Goal: Information Seeking & Learning: Compare options

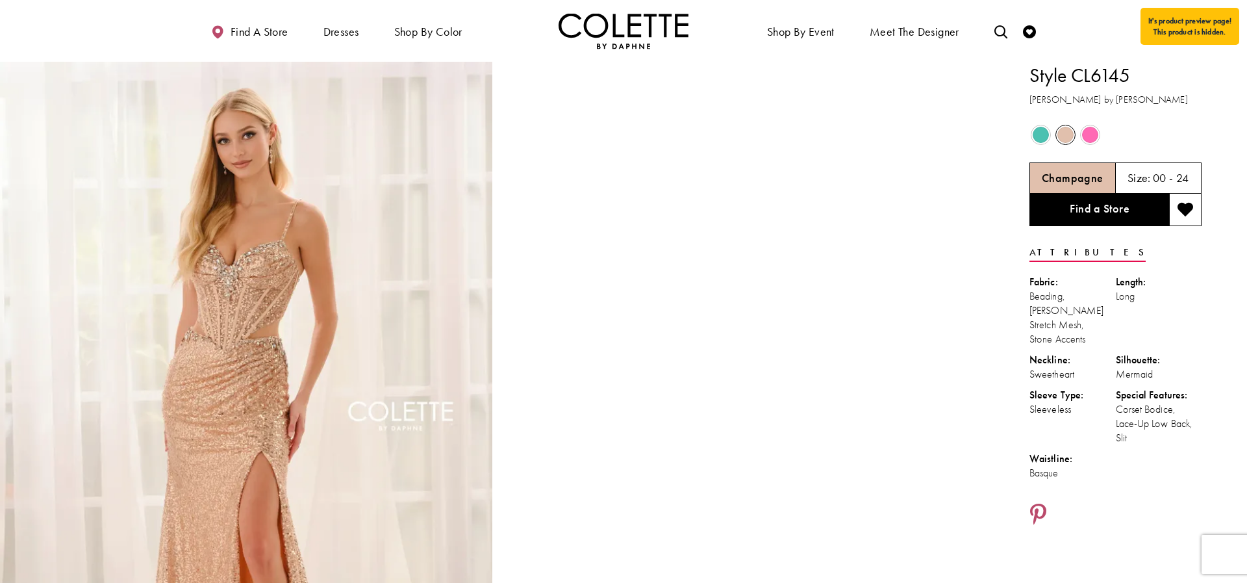
click at [1043, 135] on span "Product color controls state depends on size chosen" at bounding box center [1041, 135] width 16 height 16
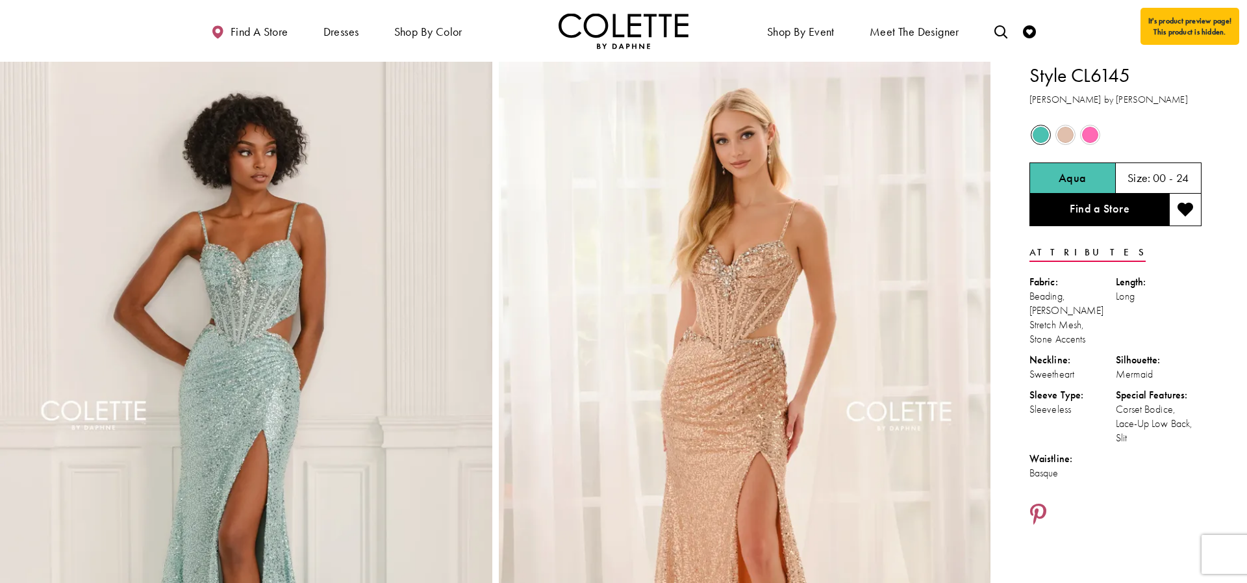
click at [1069, 137] on span "Product color controls state depends on size chosen" at bounding box center [1066, 135] width 16 height 16
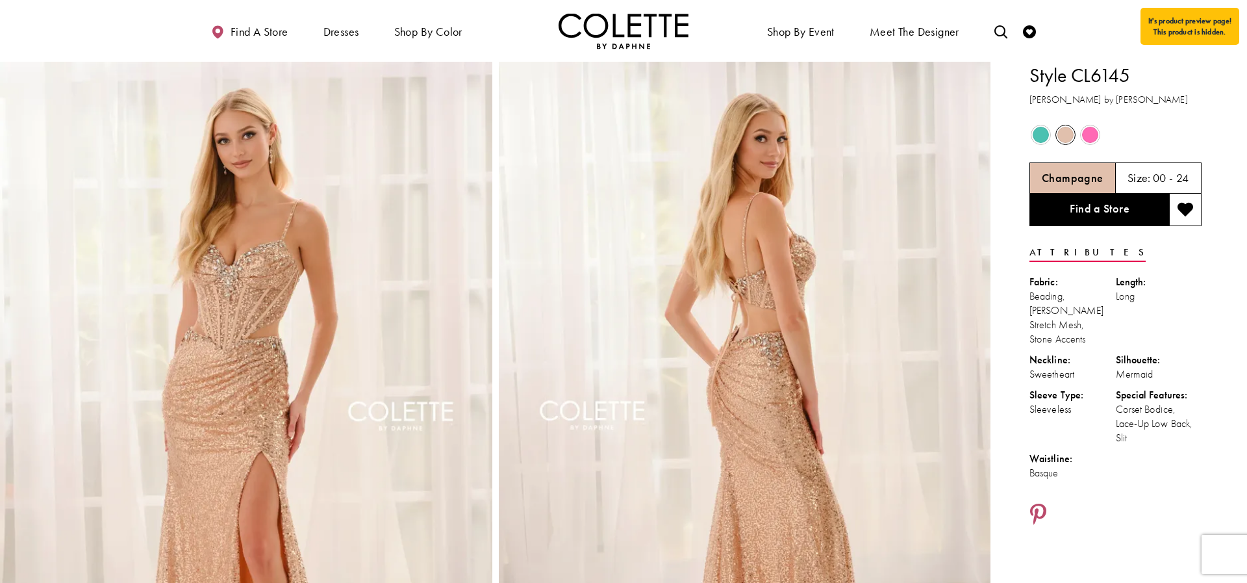
click at [1096, 137] on span "Product color controls state depends on size chosen" at bounding box center [1090, 135] width 16 height 16
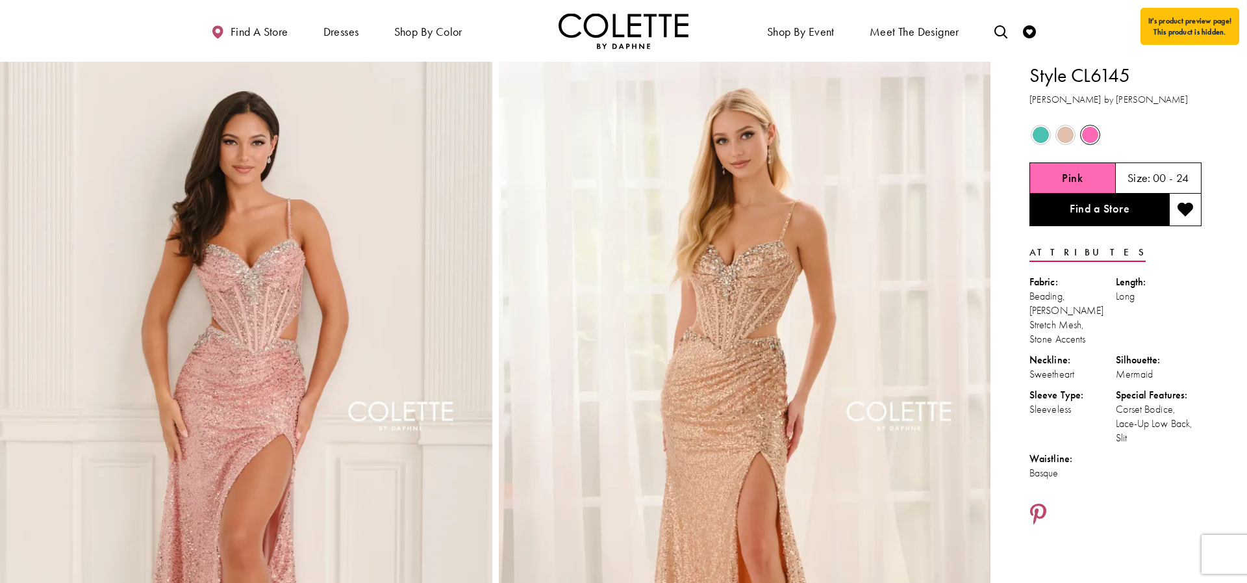
click at [1044, 135] on span "Product color controls state depends on size chosen" at bounding box center [1041, 135] width 16 height 16
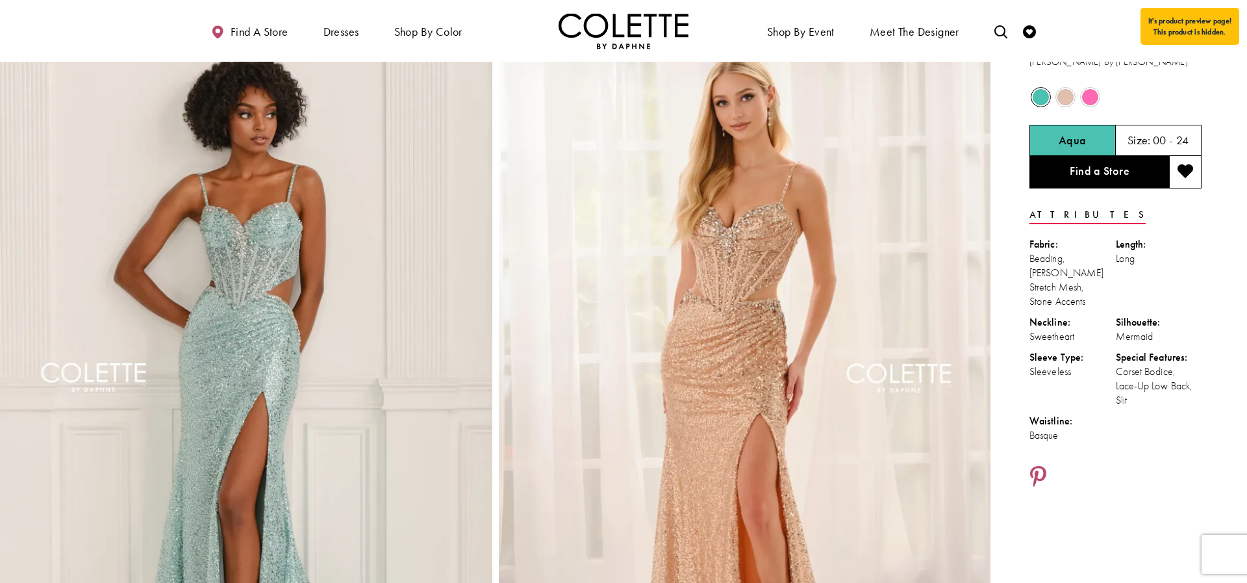
scroll to position [25, 0]
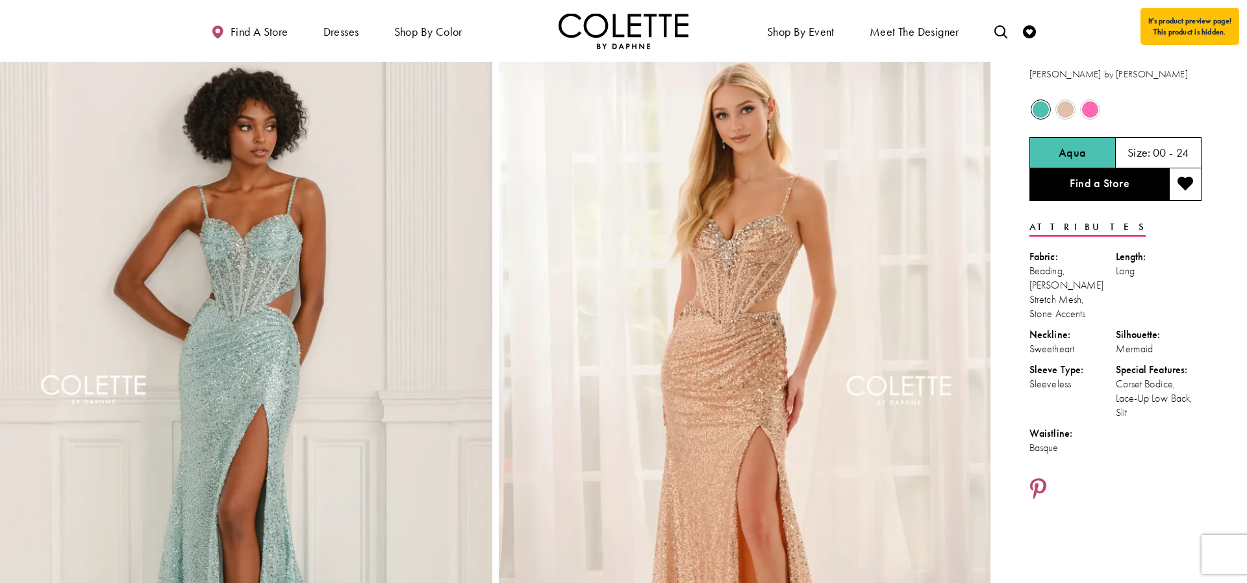
click at [1095, 106] on span "Product color controls state depends on size chosen" at bounding box center [1090, 109] width 16 height 16
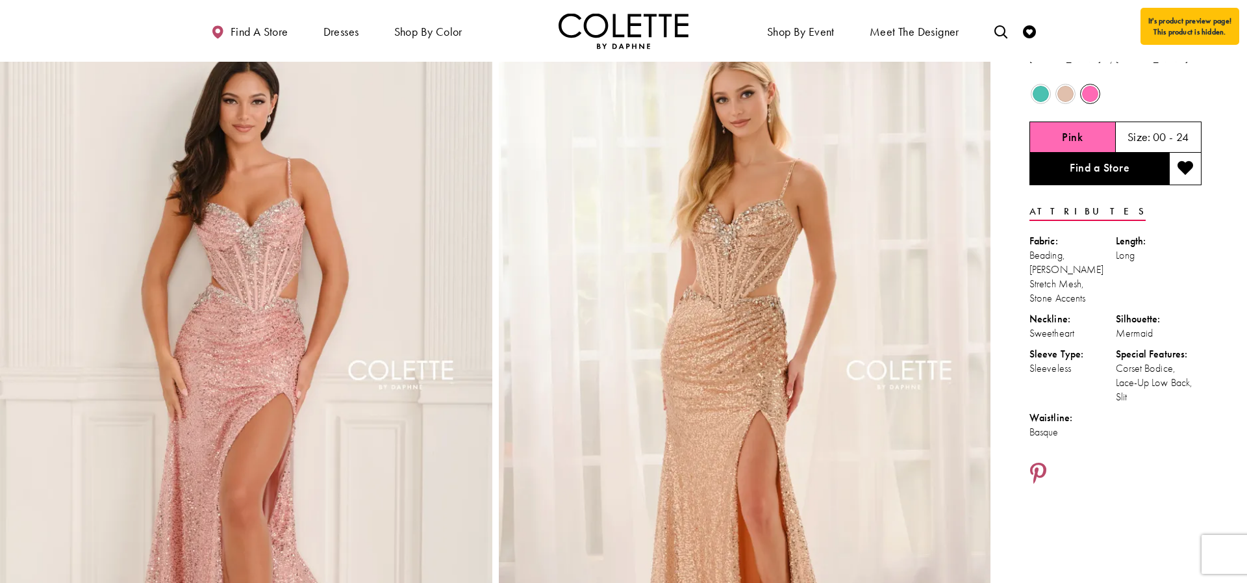
scroll to position [43, 0]
click at [1036, 95] on span "Product color controls state depends on size chosen" at bounding box center [1041, 92] width 16 height 16
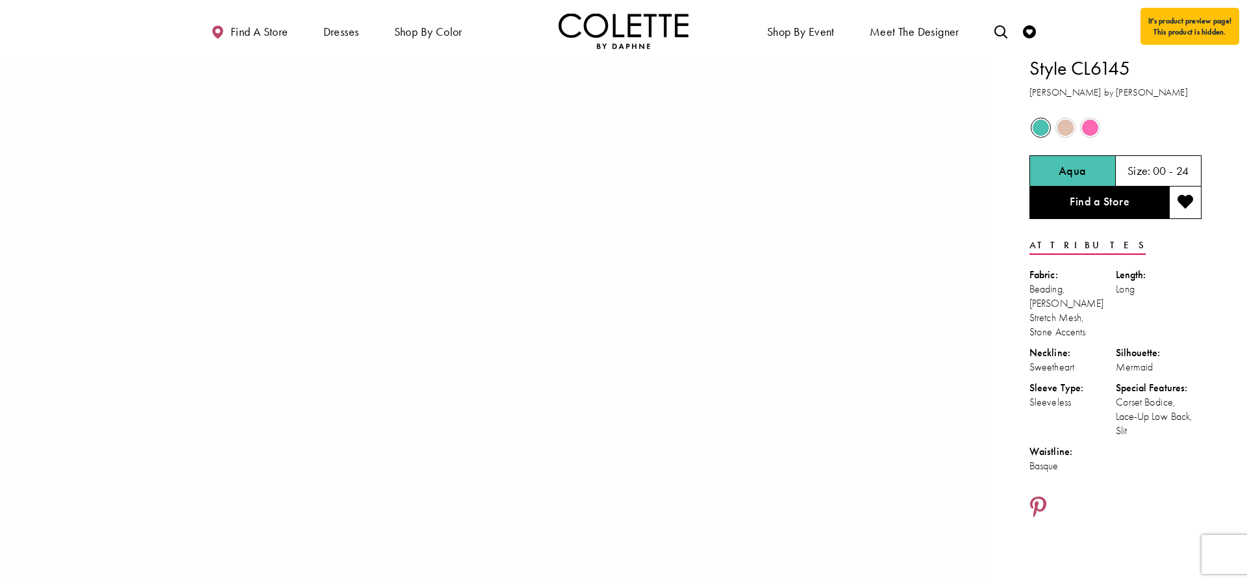
scroll to position [0, 0]
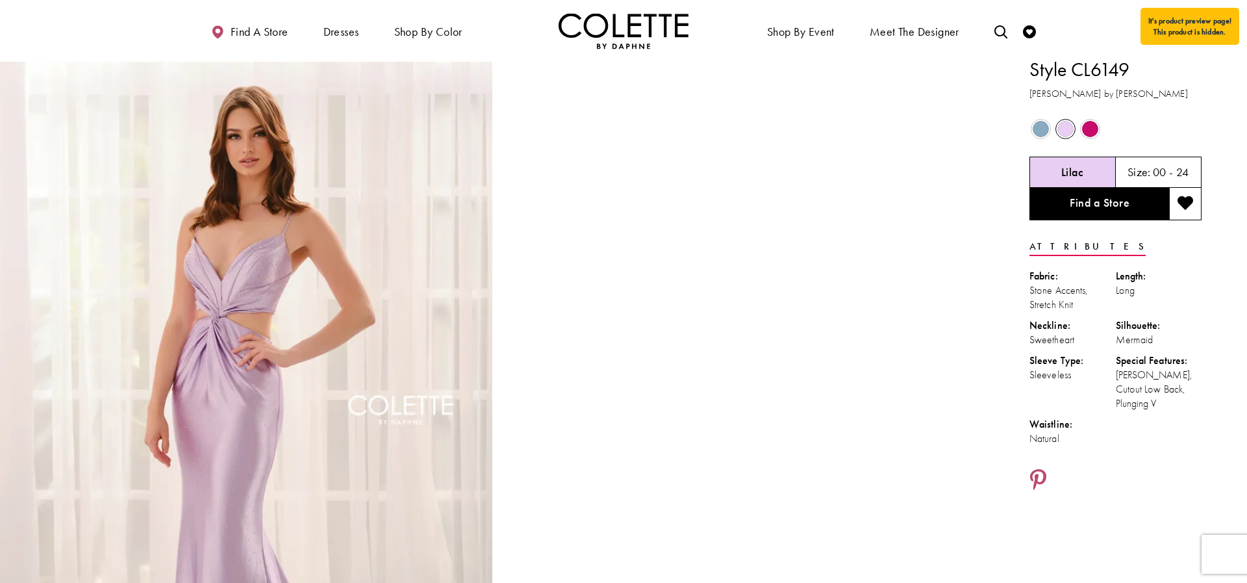
scroll to position [10, 0]
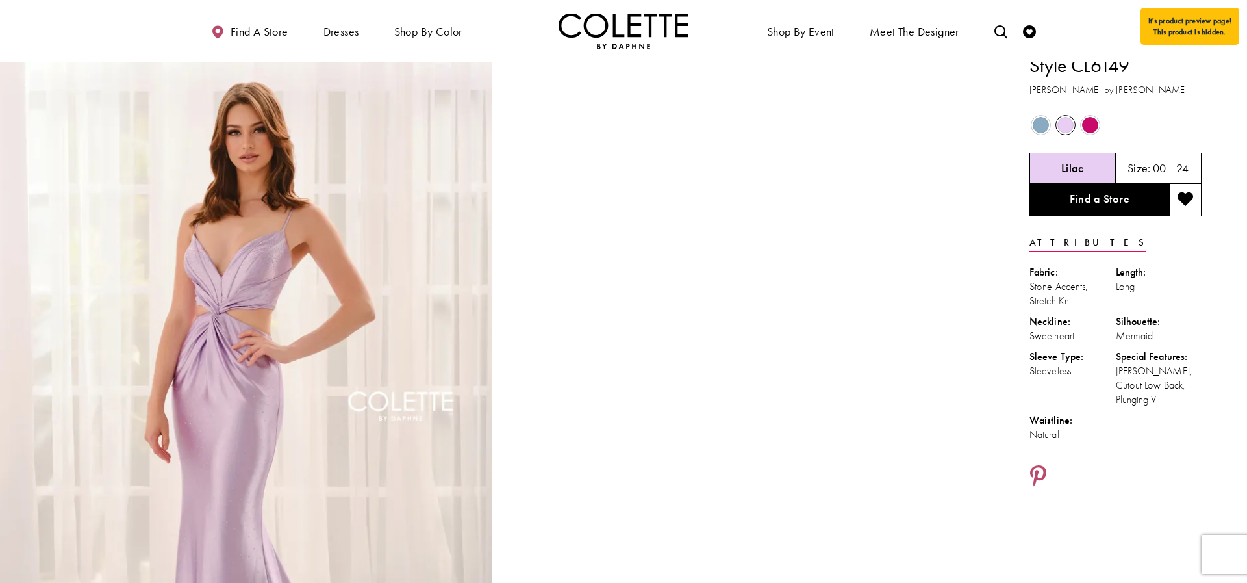
click at [922, 190] on video "Style CL6149 Colette by Daphne #1 autoplay loop mute video" at bounding box center [745, 175] width 492 height 246
click at [1042, 129] on span "Product color controls state depends on size chosen" at bounding box center [1041, 125] width 16 height 16
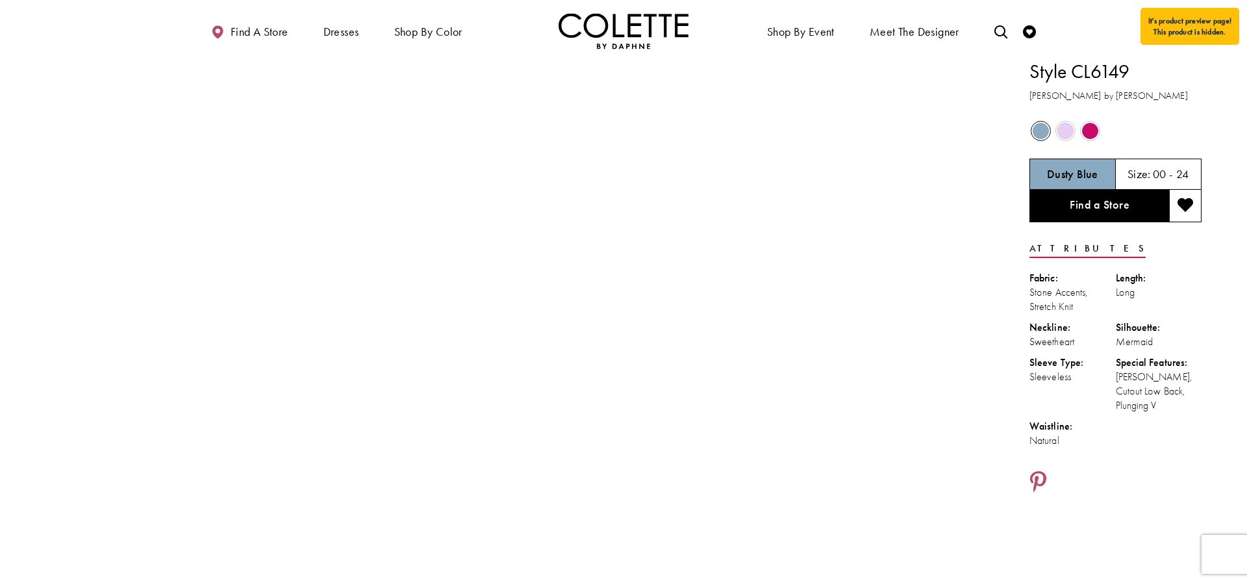
scroll to position [0, 0]
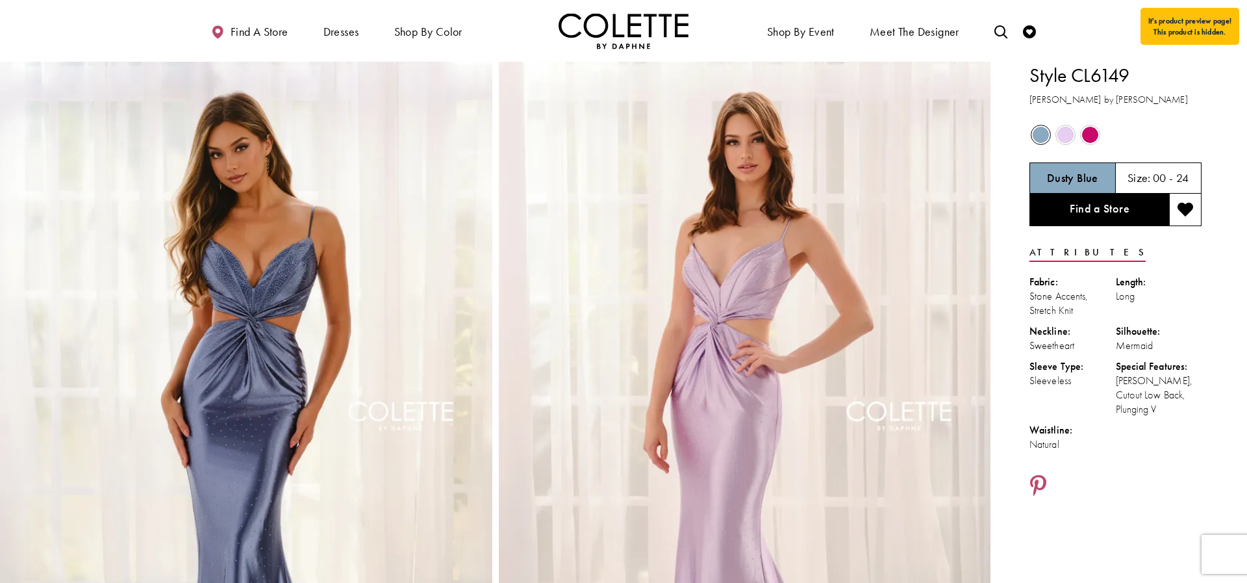
click at [1068, 133] on span "Product color controls state depends on size chosen" at bounding box center [1066, 135] width 16 height 16
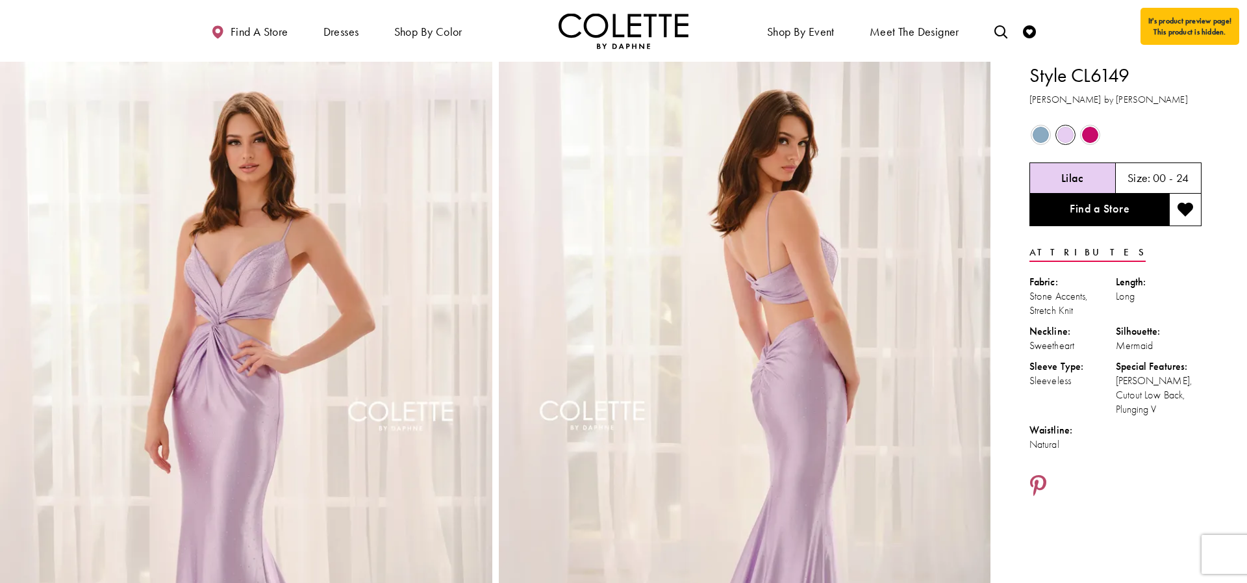
click at [1097, 136] on span "Product color controls state depends on size chosen" at bounding box center [1090, 135] width 16 height 16
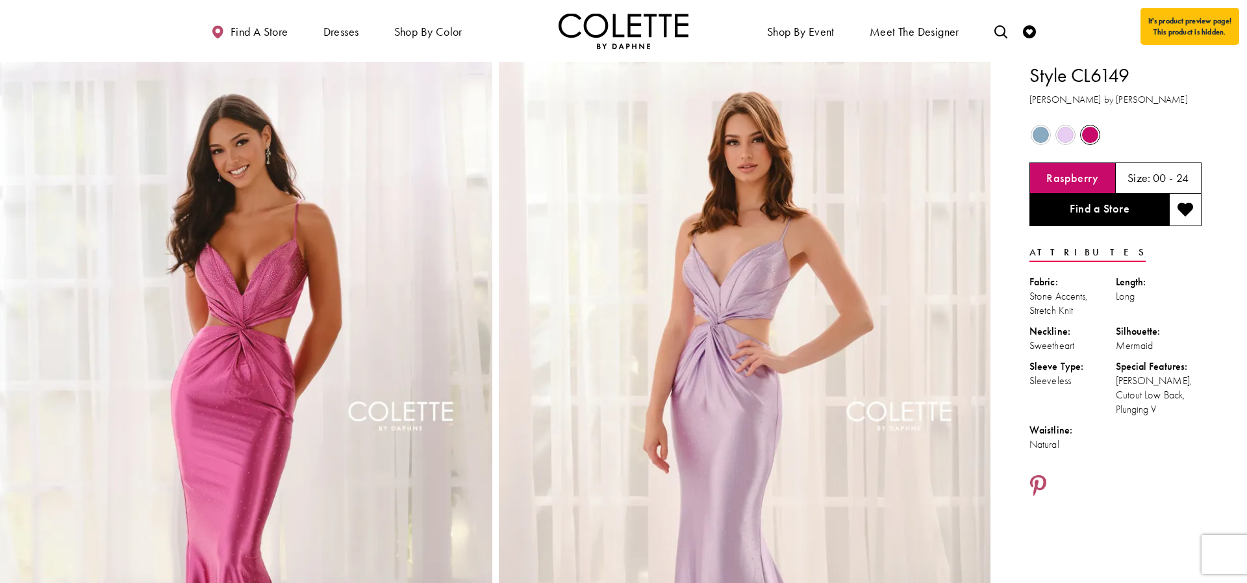
click at [1039, 132] on span "Product color controls state depends on size chosen" at bounding box center [1041, 135] width 16 height 16
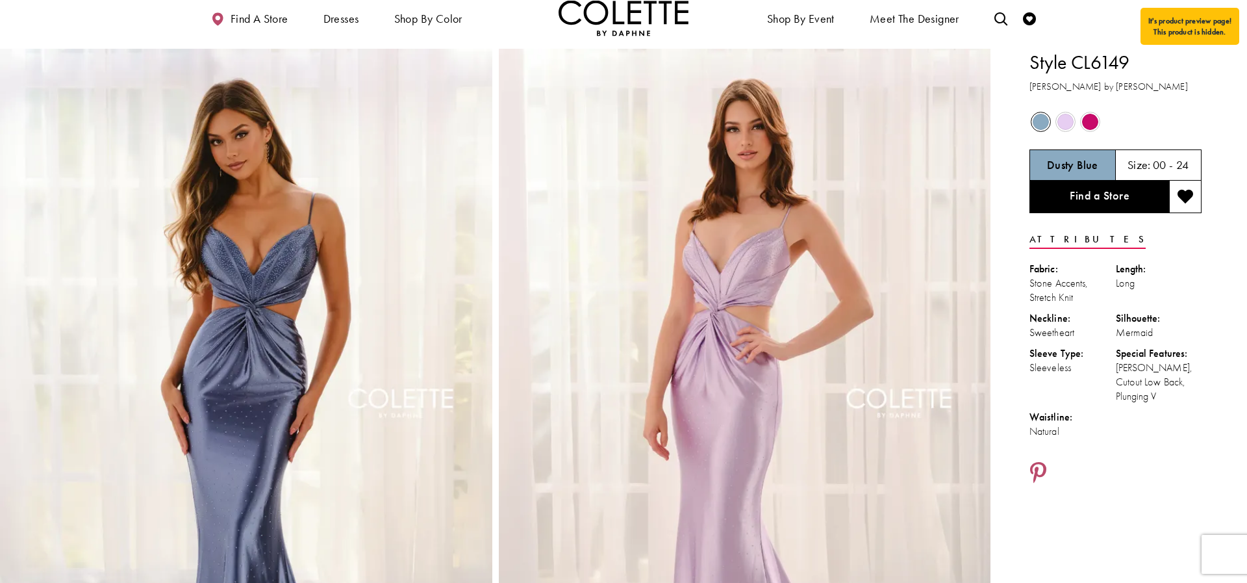
scroll to position [16, 0]
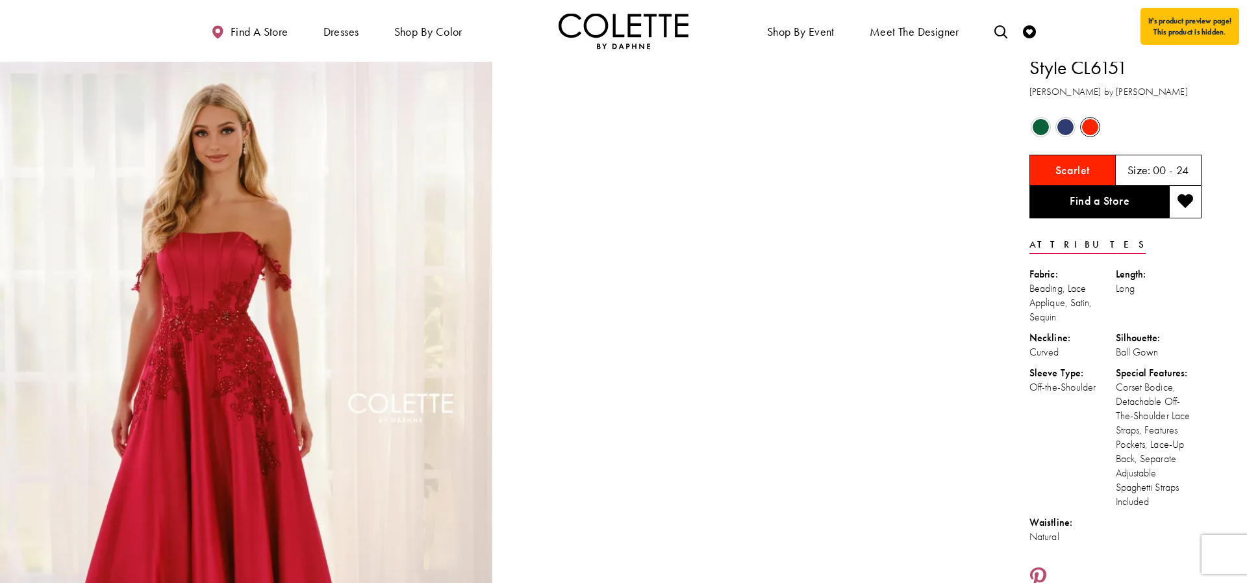
scroll to position [9, 0]
click at [1060, 123] on span "Product color controls state depends on size chosen" at bounding box center [1066, 126] width 16 height 16
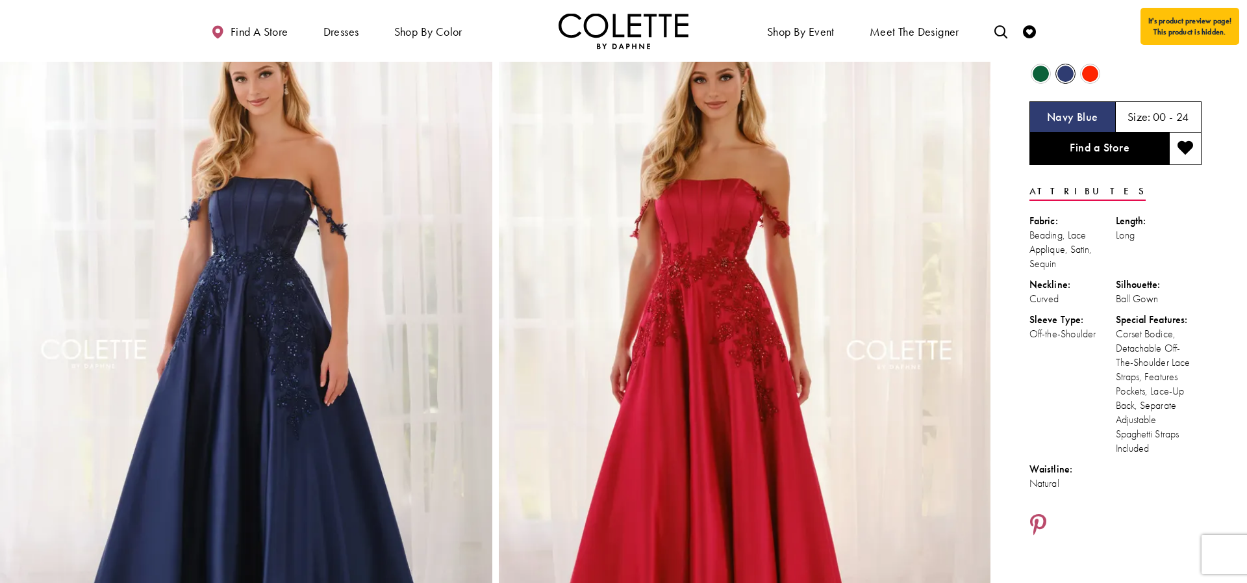
scroll to position [60, 0]
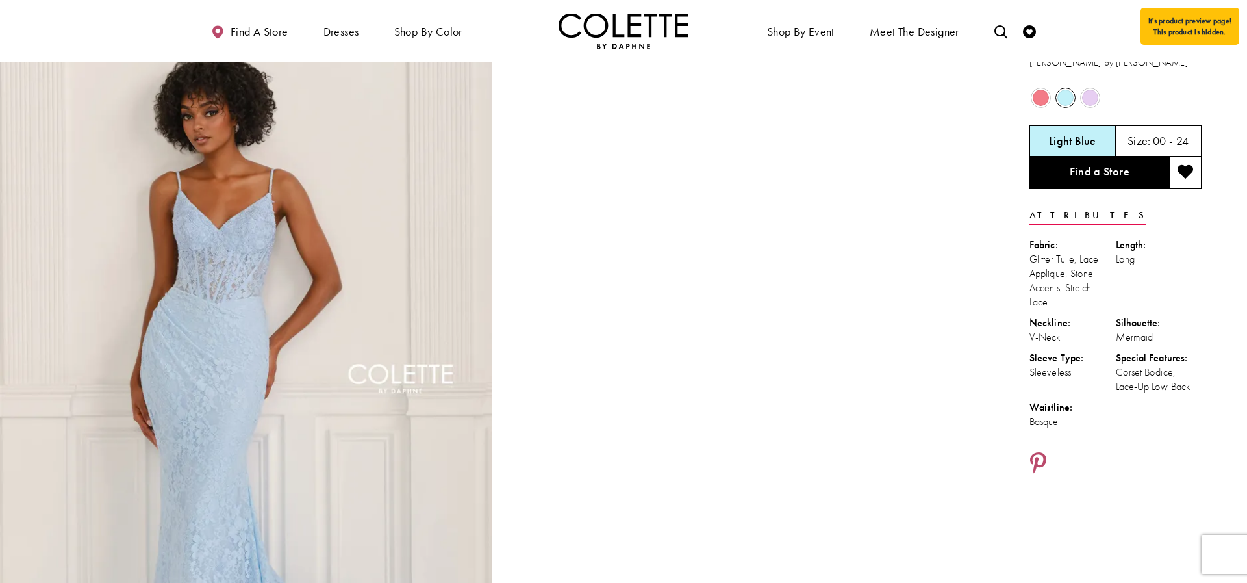
scroll to position [27, 0]
